Goal: Information Seeking & Learning: Learn about a topic

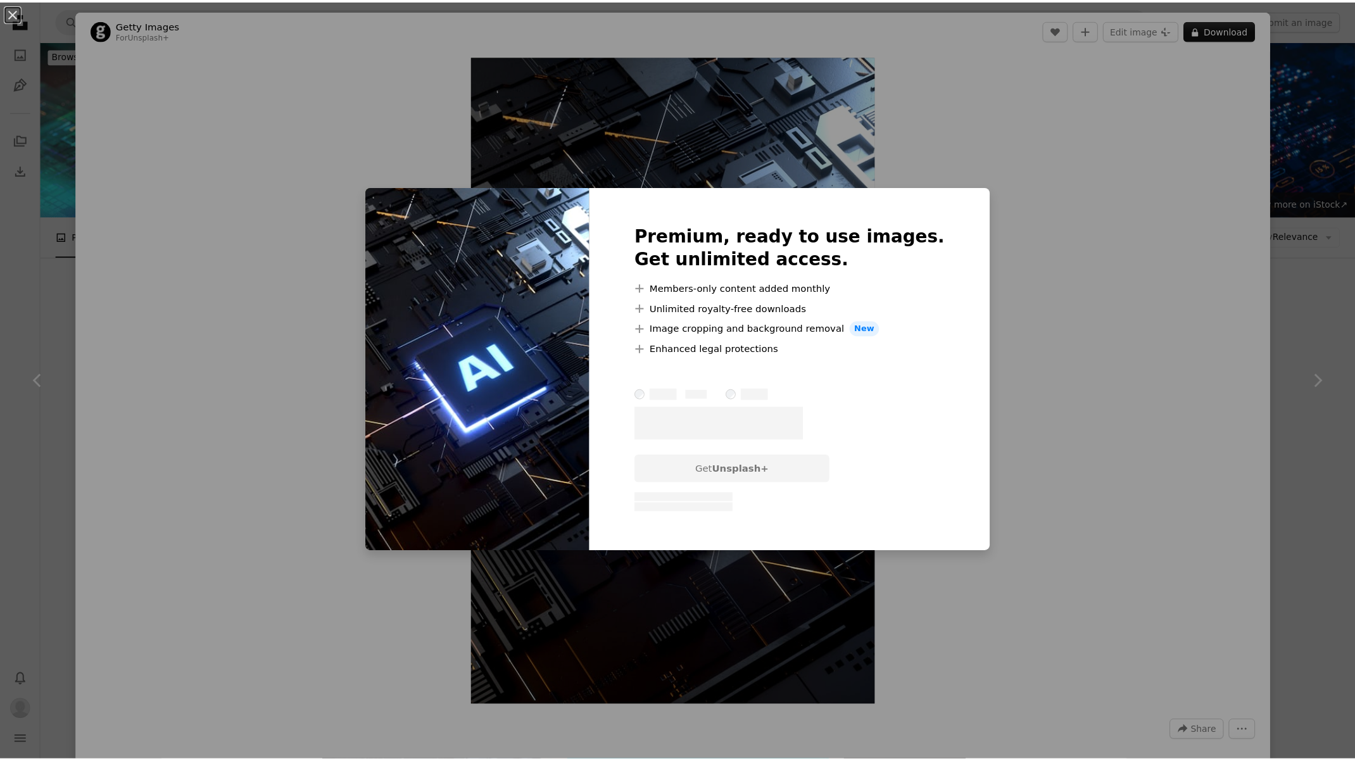
scroll to position [509, 0]
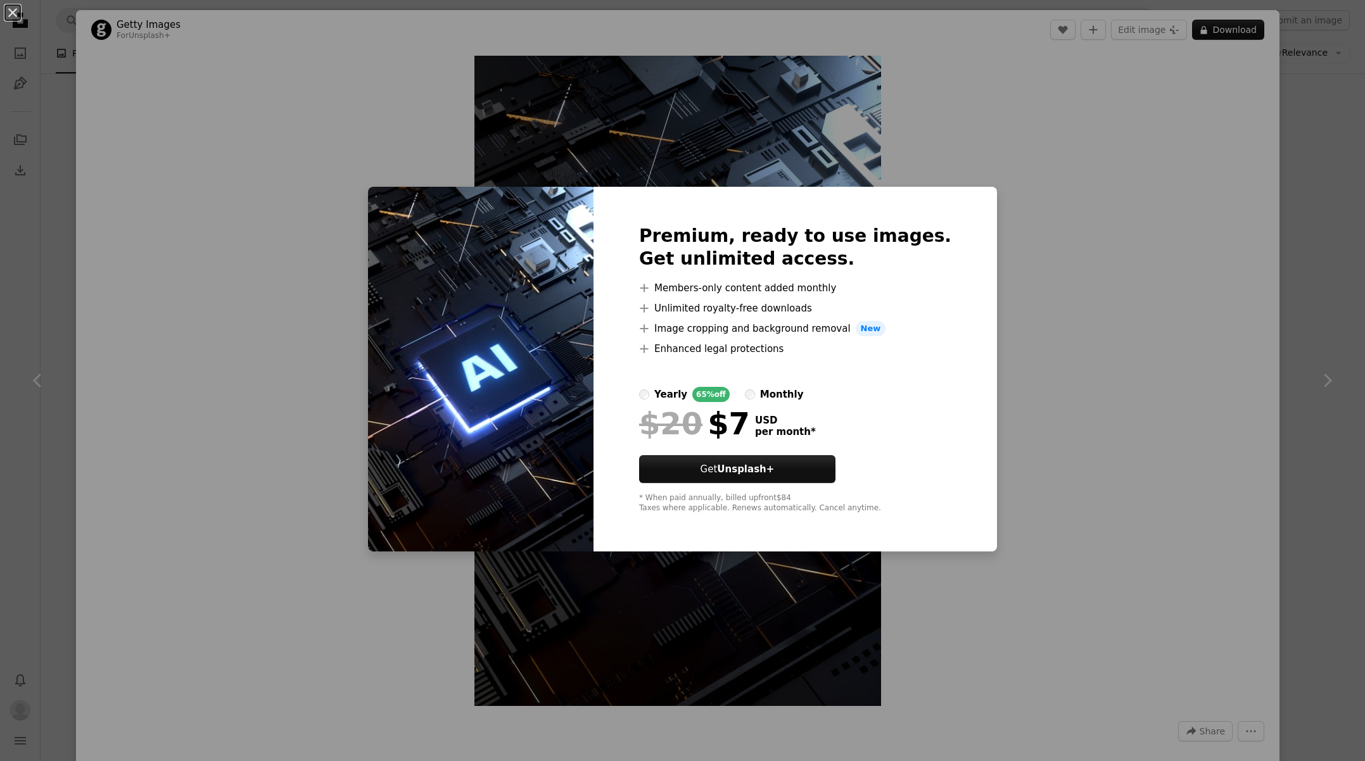
click at [992, 212] on div "An X shape Premium, ready to use images. Get unlimited access. A plus sign Memb…" at bounding box center [682, 380] width 1365 height 761
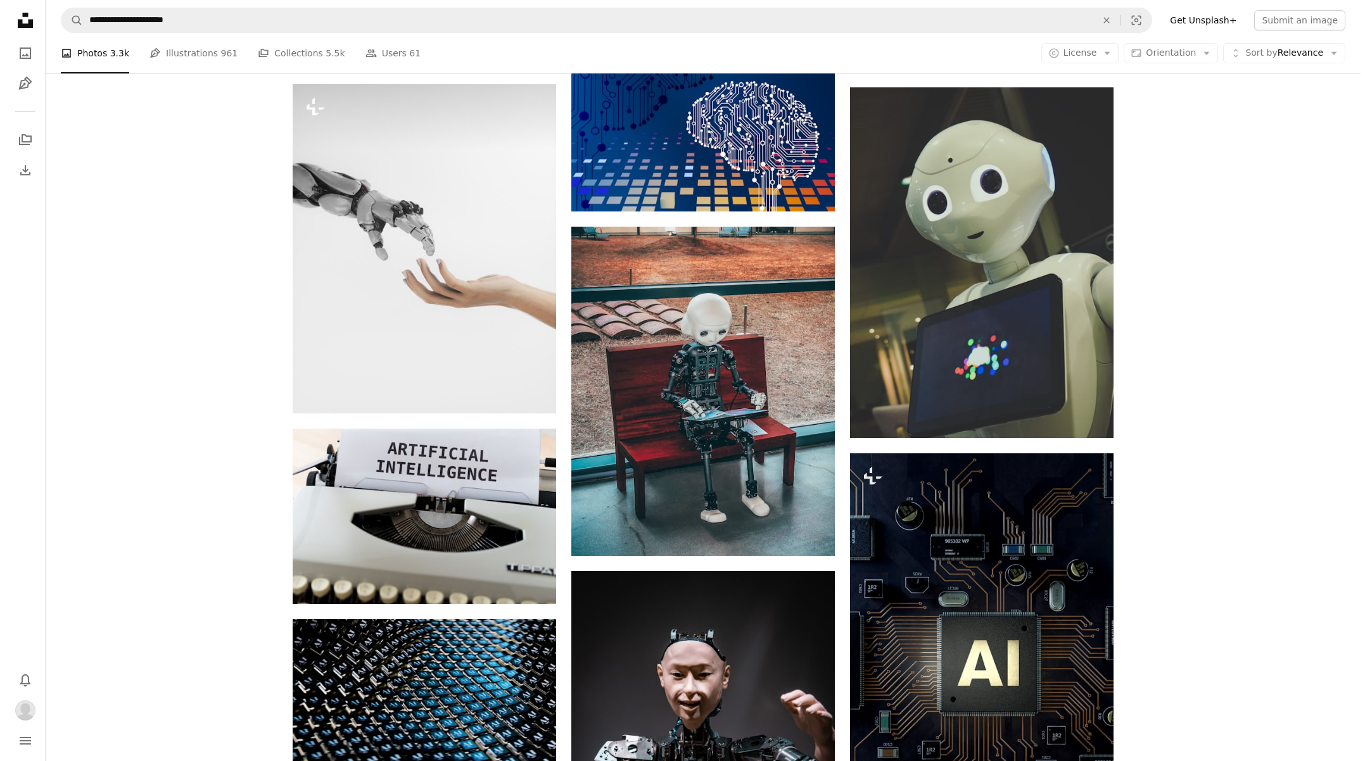
scroll to position [1084, 0]
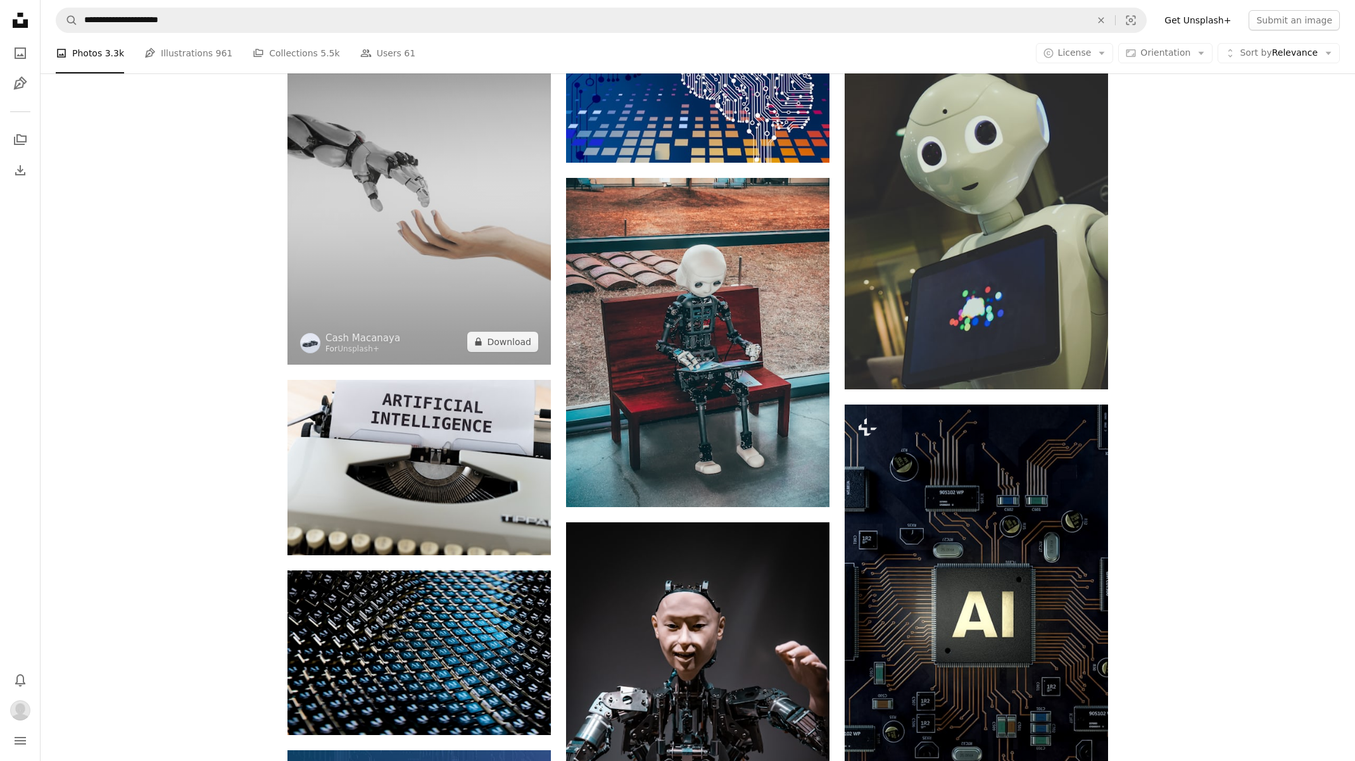
click at [422, 289] on img at bounding box center [418, 199] width 263 height 329
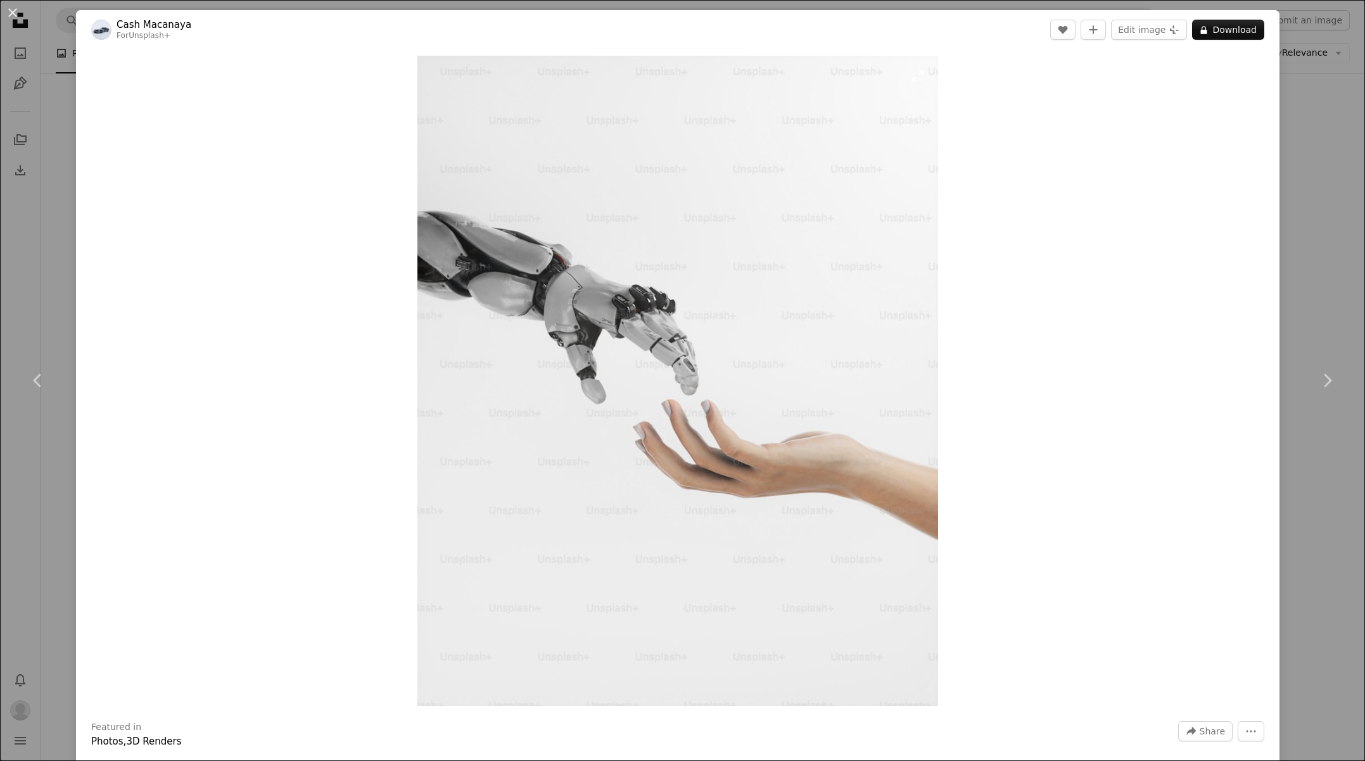
click at [787, 243] on img "Zoom in on this image" at bounding box center [677, 381] width 521 height 650
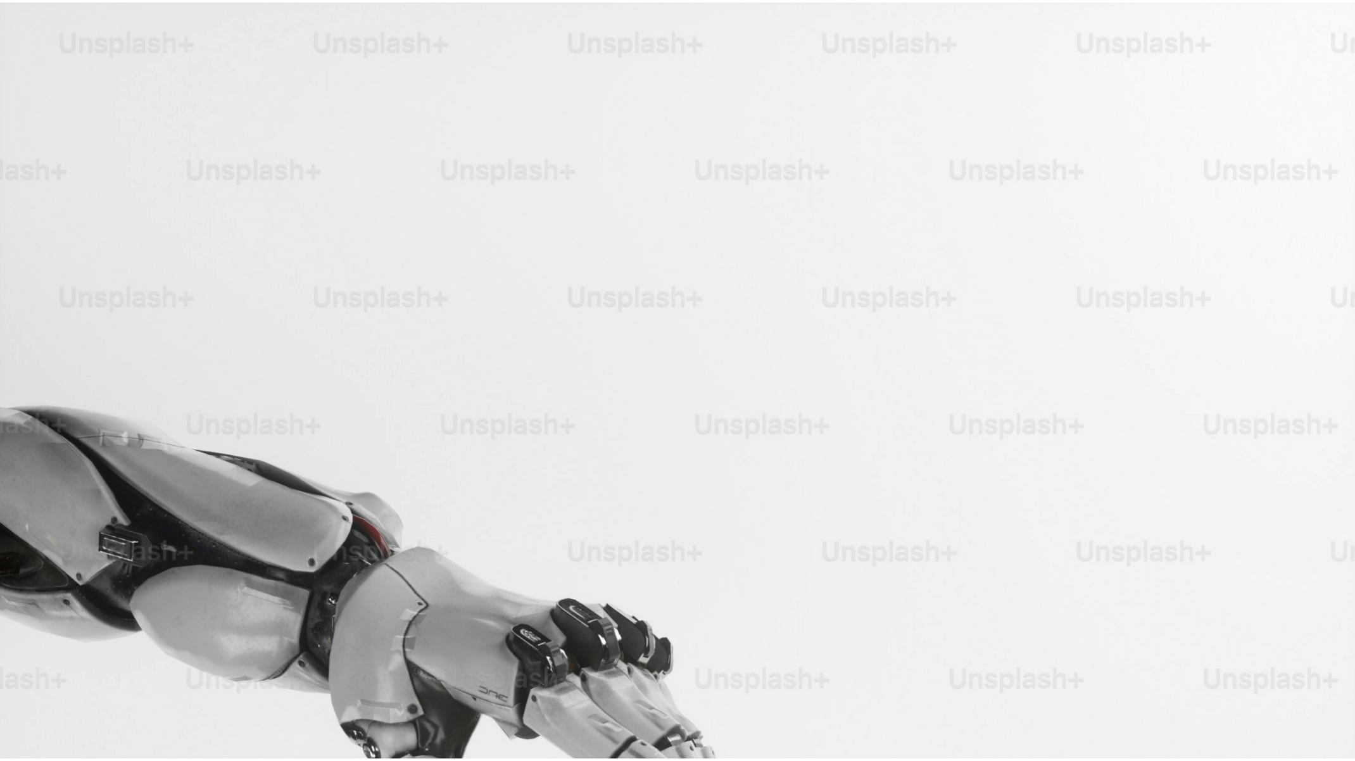
scroll to position [461, 0]
